Goal: Check status: Check status

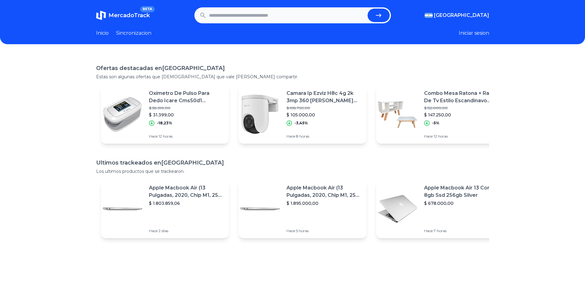
click at [252, 9] on form at bounding box center [292, 15] width 197 height 16
click at [252, 10] on input "text" at bounding box center [287, 16] width 156 height 14
paste input "**********"
click at [368, 9] on button "submit" at bounding box center [379, 16] width 22 height 14
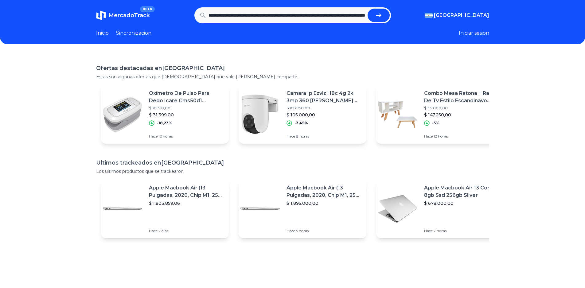
type input "**********"
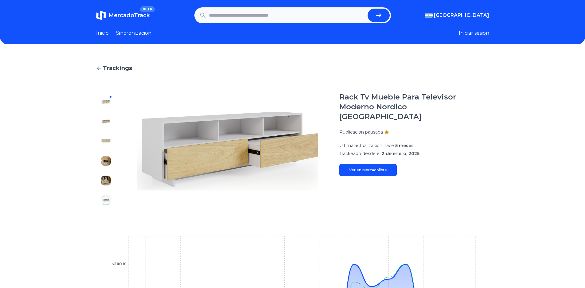
click at [104, 143] on img at bounding box center [106, 141] width 10 height 10
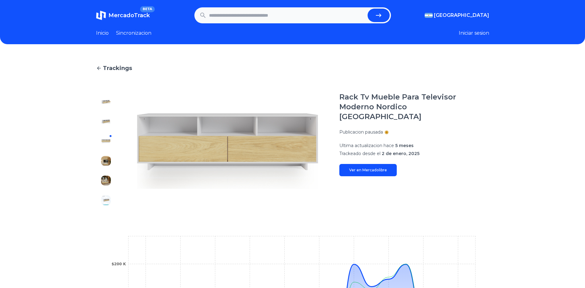
click at [109, 162] on img at bounding box center [106, 161] width 10 height 10
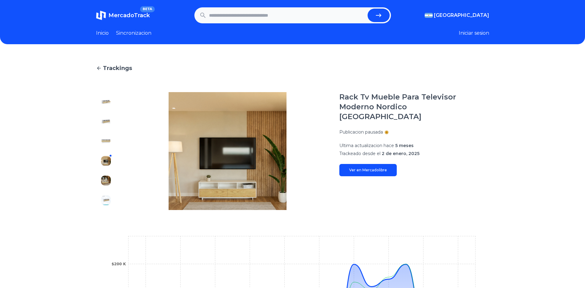
click at [239, 178] on img at bounding box center [227, 151] width 199 height 118
click at [105, 104] on img at bounding box center [106, 102] width 10 height 10
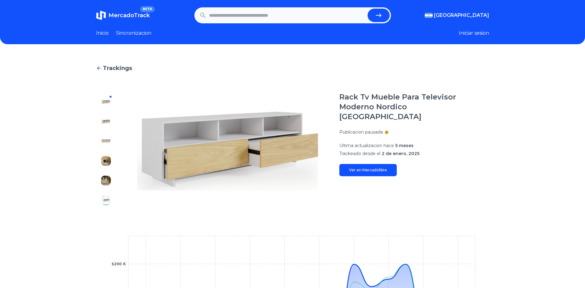
click at [241, 171] on img at bounding box center [227, 151] width 199 height 118
click at [114, 163] on div at bounding box center [106, 151] width 20 height 118
click at [108, 159] on img at bounding box center [106, 161] width 10 height 10
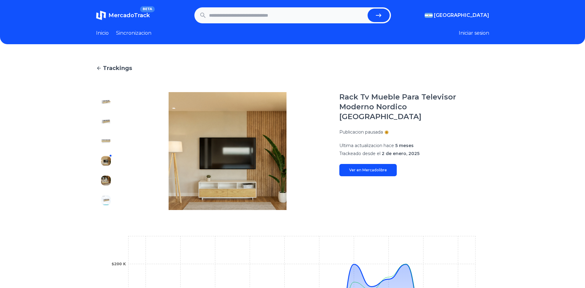
click at [109, 141] on img at bounding box center [106, 141] width 10 height 10
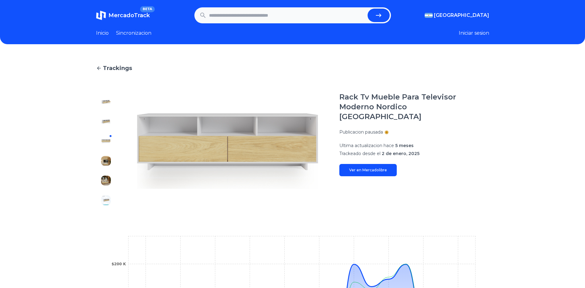
click at [103, 123] on img at bounding box center [106, 122] width 10 height 10
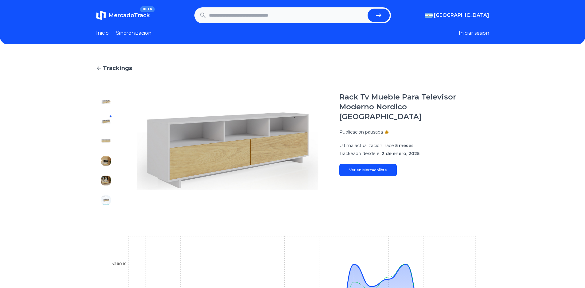
click at [106, 104] on img at bounding box center [106, 102] width 10 height 10
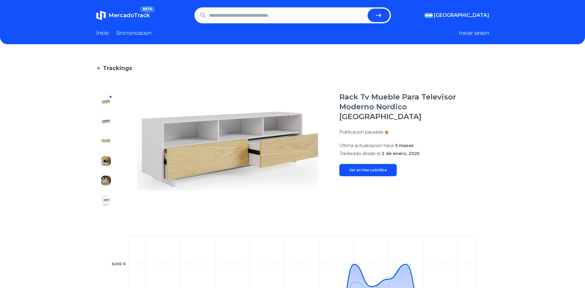
click at [108, 120] on img at bounding box center [106, 122] width 10 height 10
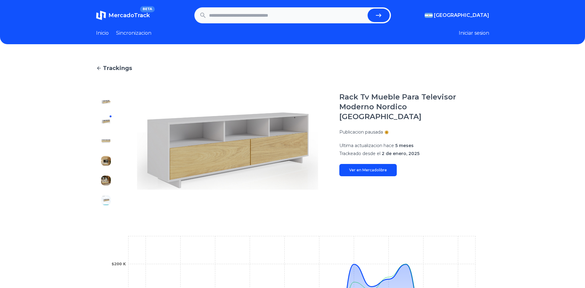
click at [108, 135] on div at bounding box center [106, 151] width 20 height 118
click at [110, 146] on img at bounding box center [106, 141] width 10 height 10
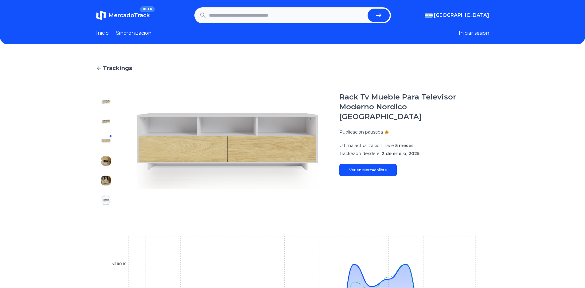
click at [111, 157] on img at bounding box center [106, 161] width 10 height 10
